Goal: Check status: Check status

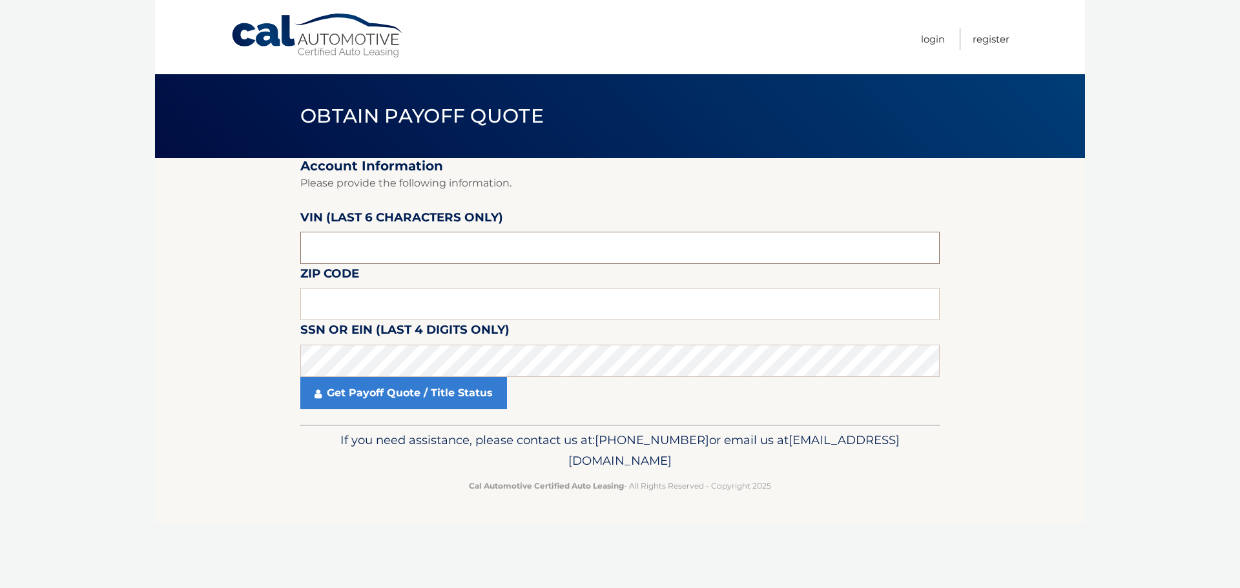
click at [415, 234] on input "text" at bounding box center [619, 248] width 639 height 32
click at [379, 246] on input "text" at bounding box center [619, 248] width 639 height 32
type input "077310"
type input "C"
click button "For Originating Dealer" at bounding box center [0, 0] width 0 height 0
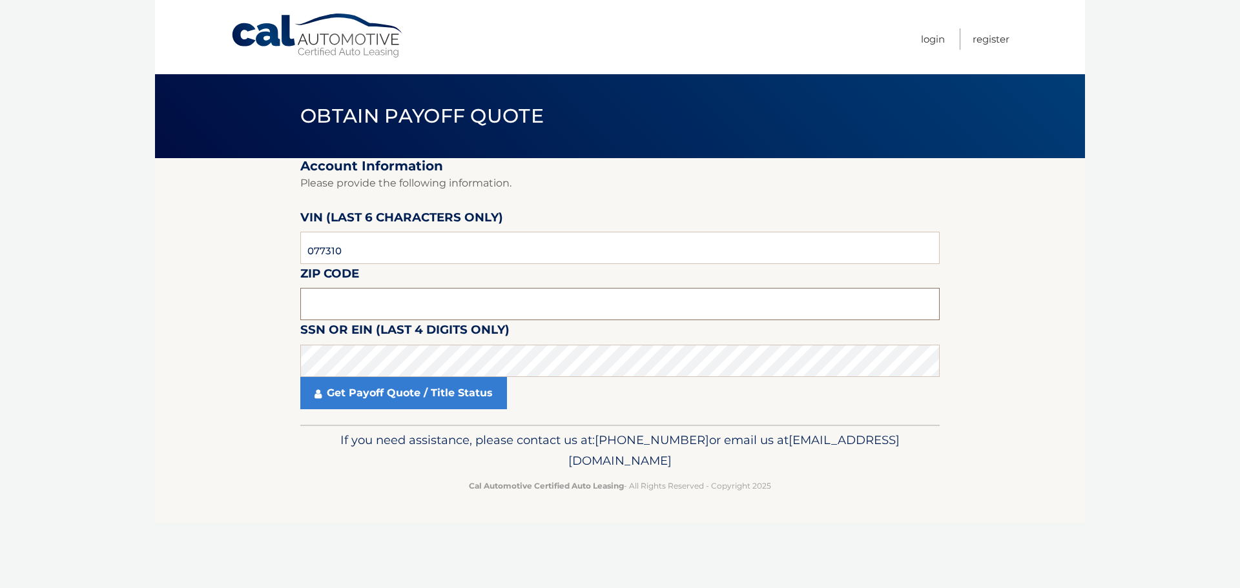
click at [383, 299] on input "text" at bounding box center [619, 304] width 639 height 32
type input "07481"
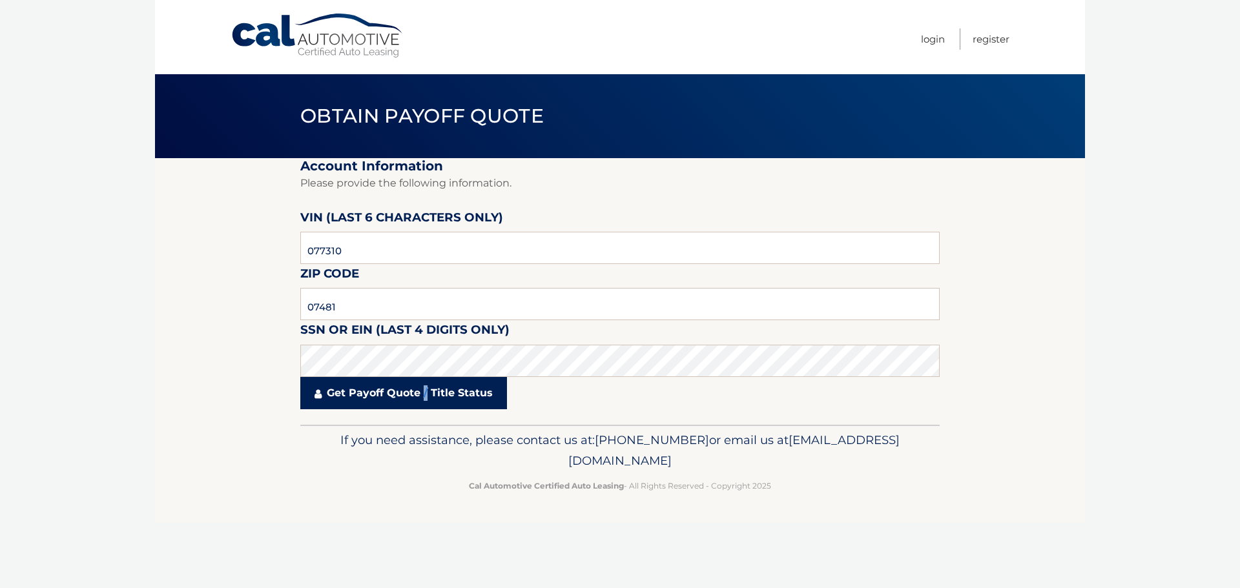
click at [427, 395] on link "Get Payoff Quote / Title Status" at bounding box center [403, 393] width 207 height 32
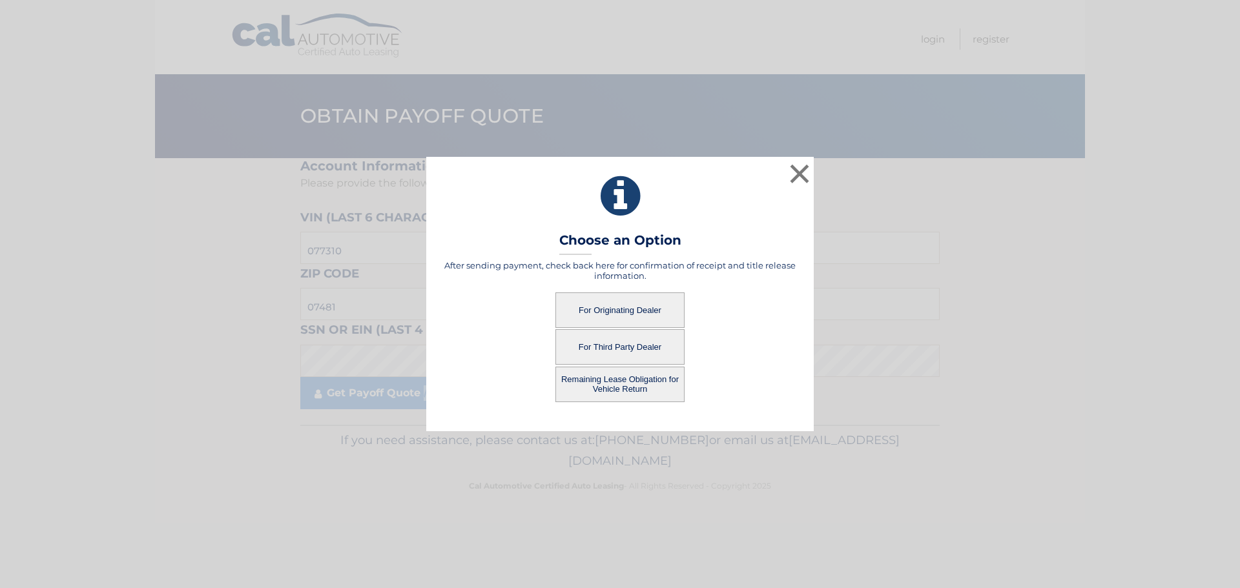
click at [628, 311] on button "For Originating Dealer" at bounding box center [619, 311] width 129 height 36
click at [606, 312] on button "For Originating Dealer" at bounding box center [619, 311] width 129 height 36
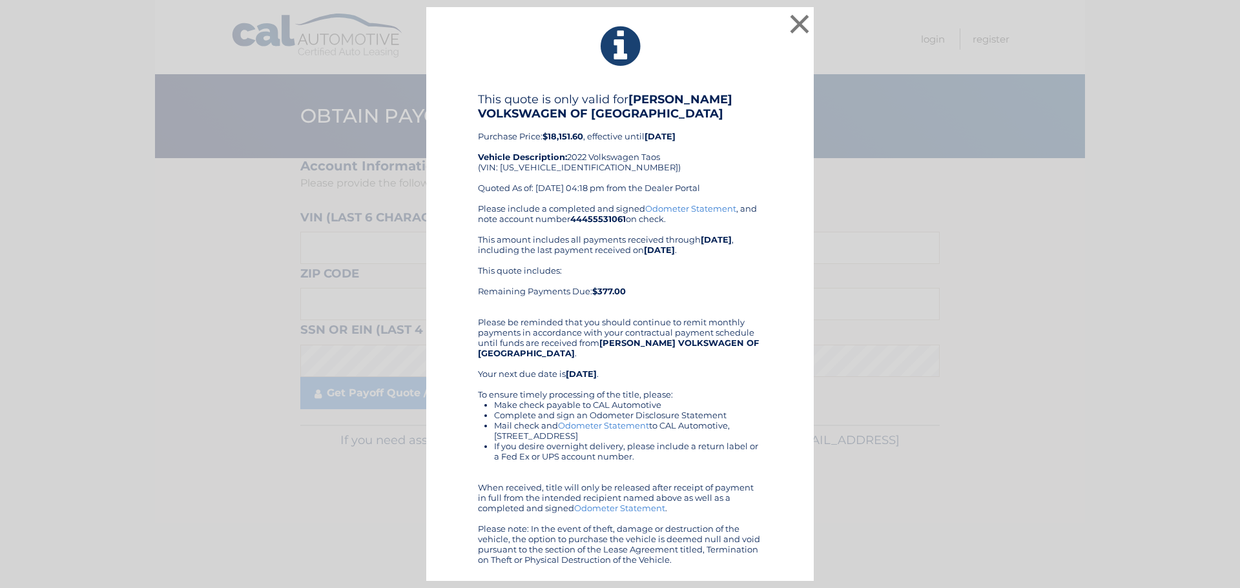
click at [693, 207] on link "Odometer Statement" at bounding box center [690, 208] width 91 height 10
click at [504, 102] on h4 "This quote is only valid for [PERSON_NAME] VOLKSWAGEN OF [GEOGRAPHIC_DATA]" at bounding box center [620, 106] width 284 height 28
click at [800, 23] on button "×" at bounding box center [800, 24] width 26 height 26
